Goal: Find specific page/section: Find specific page/section

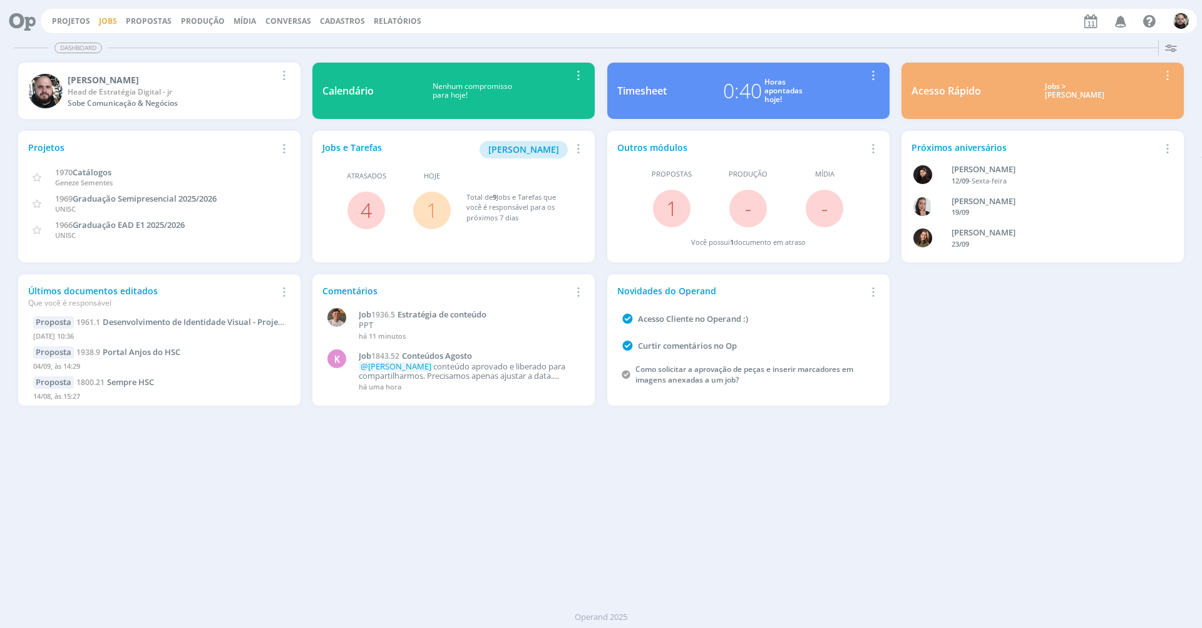
click at [108, 18] on link "Jobs" at bounding box center [108, 21] width 18 height 11
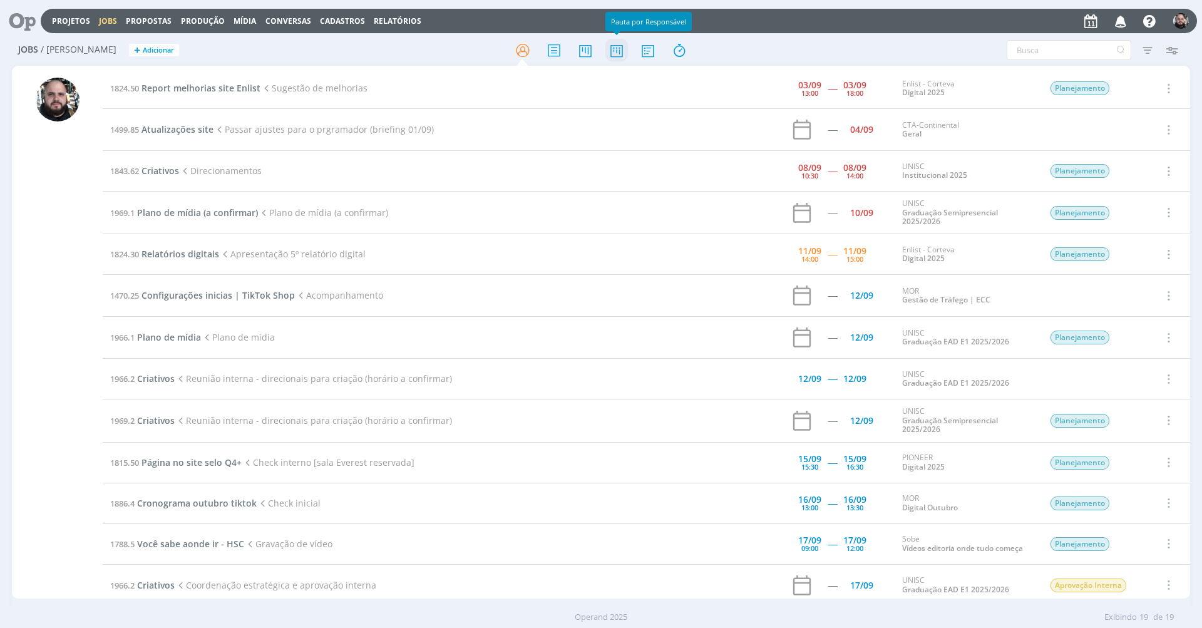
click at [617, 48] on icon at bounding box center [616, 50] width 23 height 24
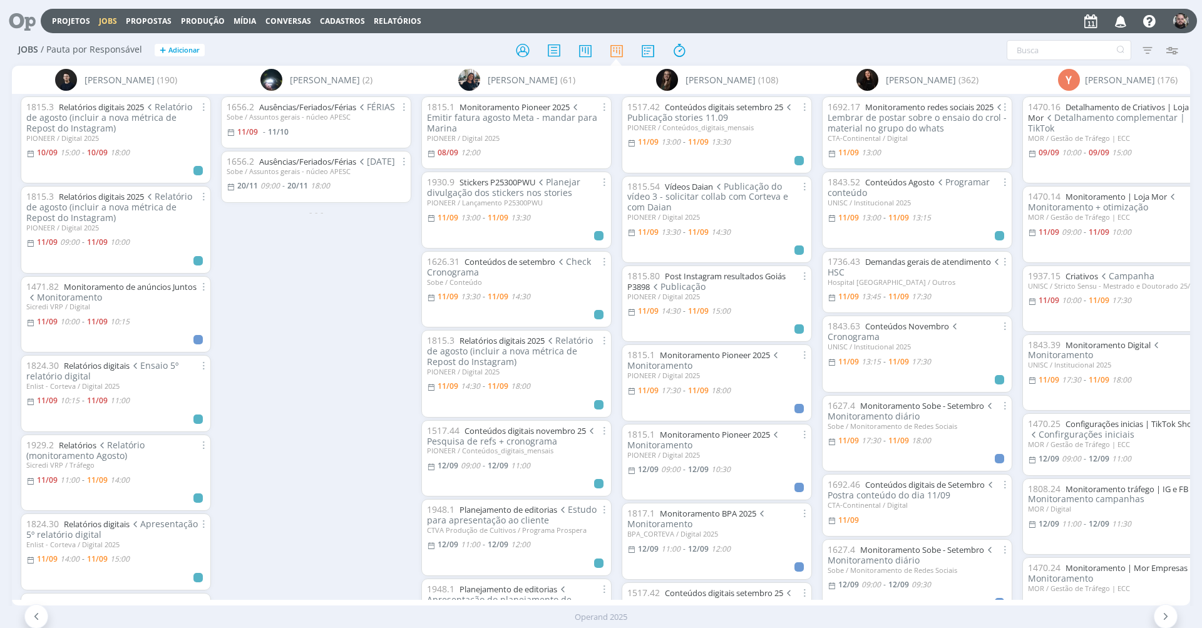
scroll to position [0, 234]
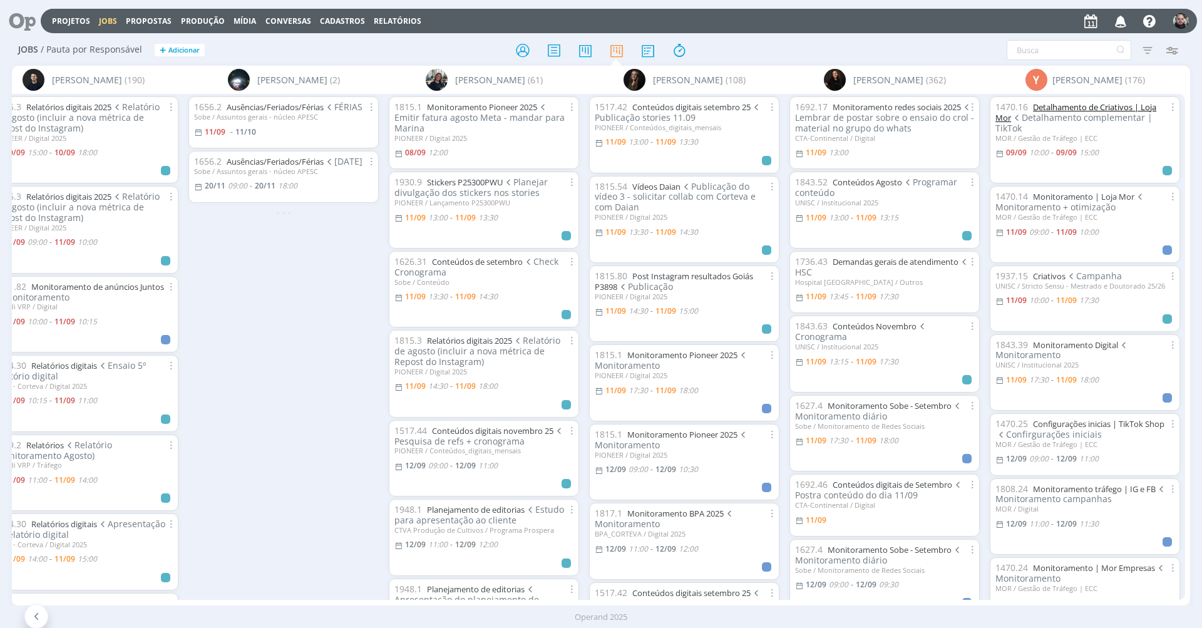
click at [1080, 106] on link "Detalhamento de Criativos | Loja Mor" at bounding box center [1076, 112] width 161 height 22
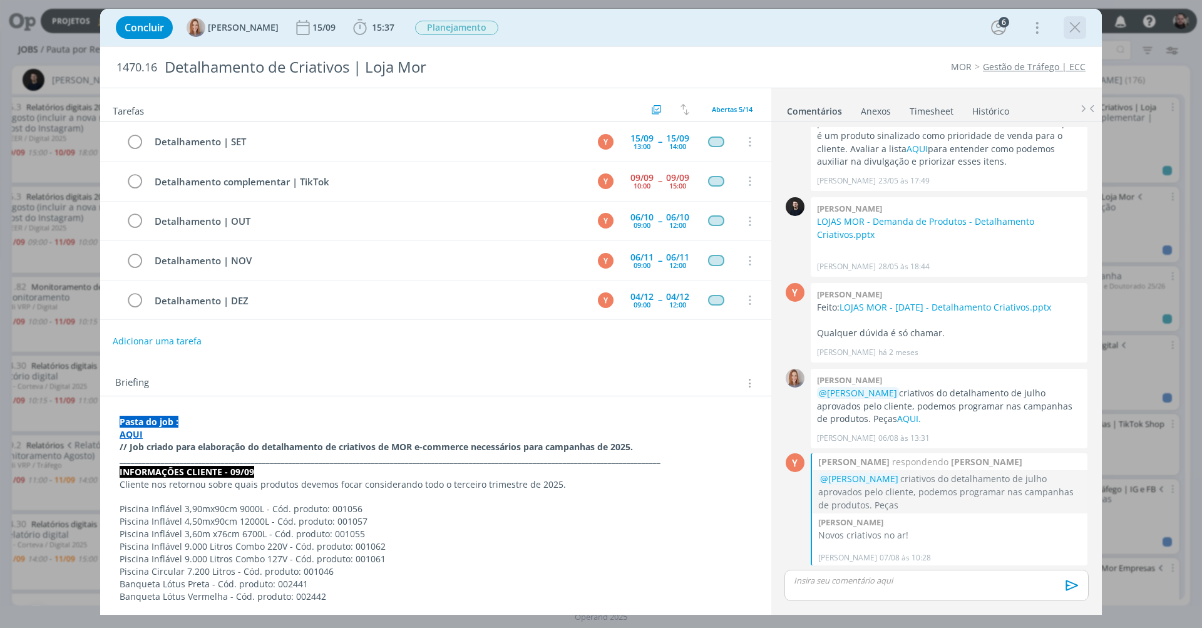
click at [1078, 29] on icon "dialog" at bounding box center [1075, 27] width 19 height 19
